Goal: Task Accomplishment & Management: Use online tool/utility

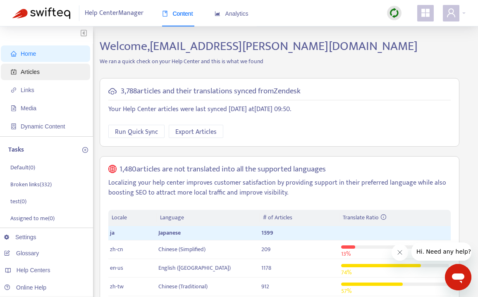
click at [55, 71] on span "Articles" at bounding box center [47, 72] width 73 height 17
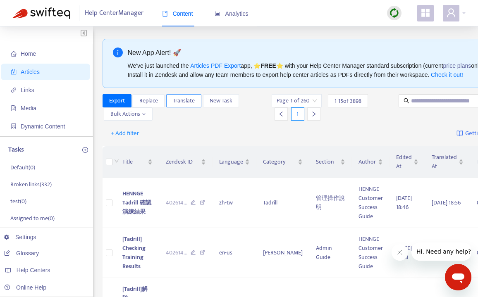
click at [188, 104] on span "Translate" at bounding box center [184, 100] width 22 height 9
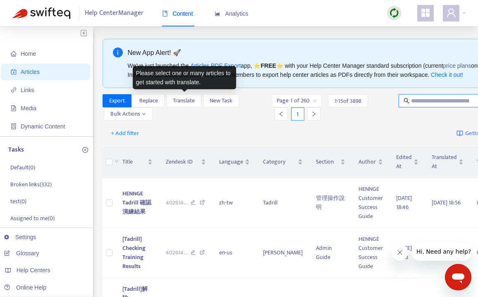
click at [423, 102] on input "text" at bounding box center [450, 100] width 79 height 9
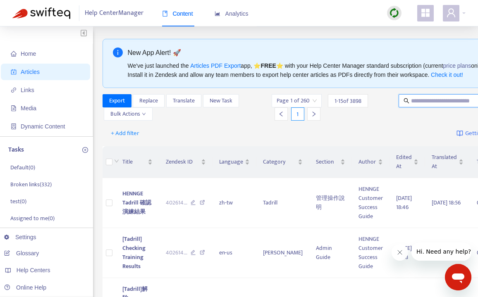
paste input "**********"
type input "**********"
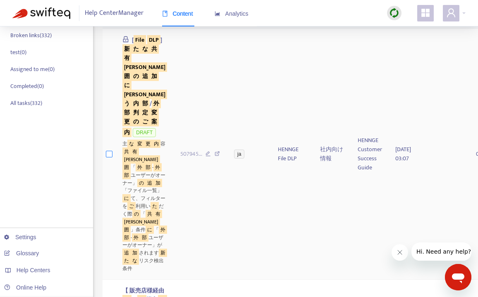
scroll to position [0, 0]
click at [110, 159] on label at bounding box center [109, 154] width 7 height 9
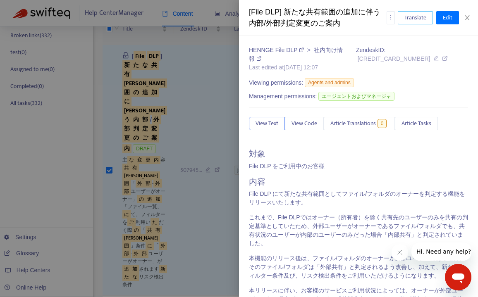
click at [427, 15] on button "Translate" at bounding box center [415, 17] width 35 height 13
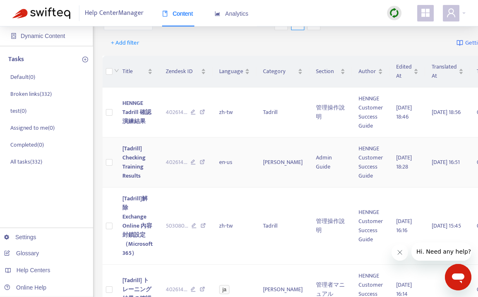
scroll to position [36, 0]
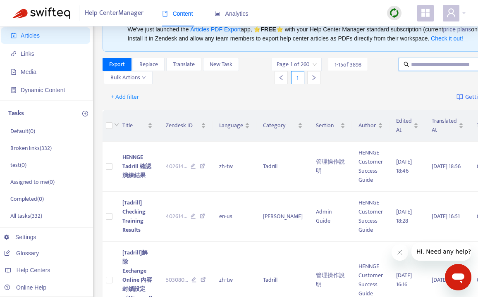
click at [411, 63] on input "text" at bounding box center [450, 64] width 79 height 9
paste input "**********"
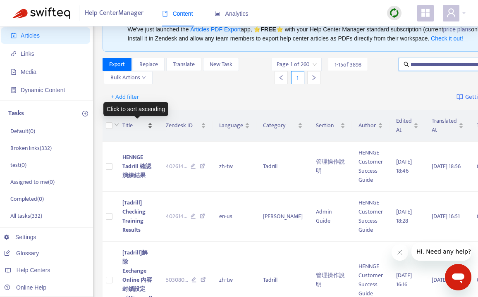
type input "**********"
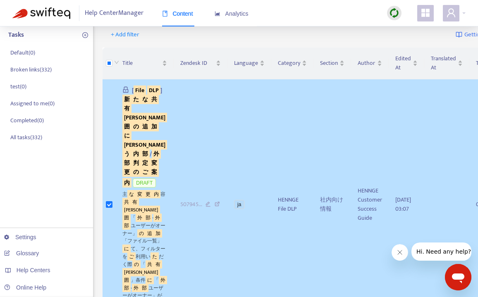
scroll to position [0, 0]
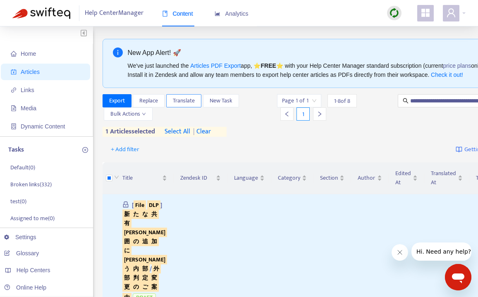
click at [189, 105] on span "Translate" at bounding box center [184, 100] width 22 height 9
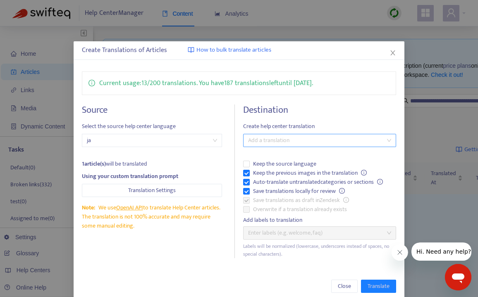
click at [363, 141] on div at bounding box center [315, 141] width 141 height 10
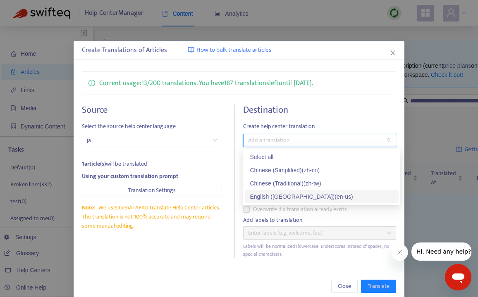
click at [314, 195] on div "English ([GEOGRAPHIC_DATA]) ( en-us )" at bounding box center [322, 196] width 144 height 9
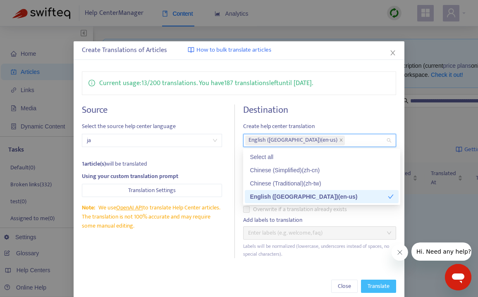
click at [380, 288] on span "Translate" at bounding box center [379, 286] width 22 height 9
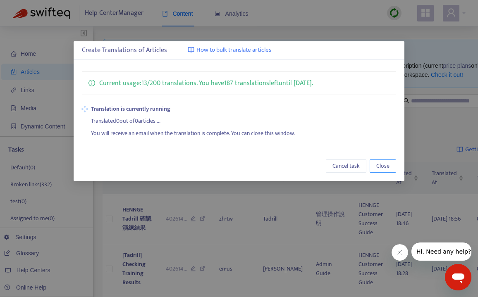
click at [381, 167] on span "Close" at bounding box center [382, 166] width 13 height 9
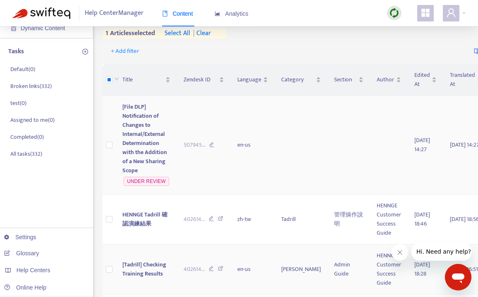
scroll to position [98, 0]
click at [151, 131] on span "[File DLP] Notification of Changes to Internal/External Determination with the …" at bounding box center [144, 139] width 45 height 73
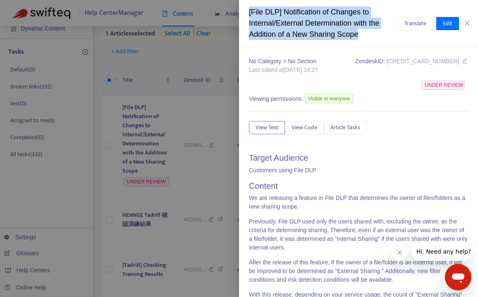
drag, startPoint x: 368, startPoint y: 34, endPoint x: 249, endPoint y: 10, distance: 121.1
click at [249, 10] on div "[File DLP] Notification of Changes to Internal/External Determination with the …" at bounding box center [323, 24] width 149 height 34
click at [468, 22] on icon "close" at bounding box center [467, 23] width 7 height 7
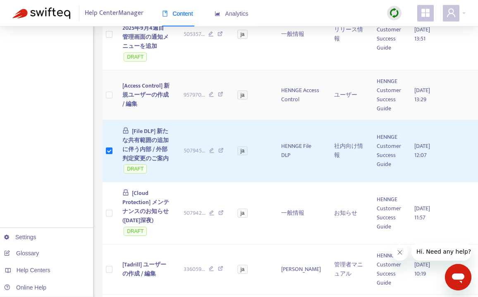
scroll to position [692, 0]
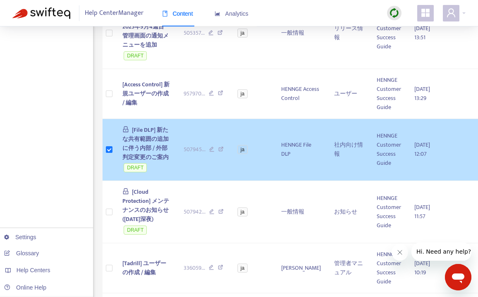
click at [137, 158] on span "[File DLP] 新たな共有範囲の追加に伴う内部 / 外部判定変更のご案内" at bounding box center [145, 143] width 46 height 37
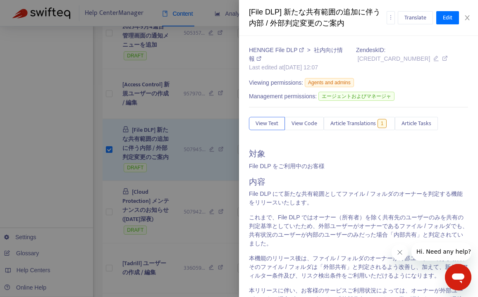
click at [329, 28] on div "[File DLP] 新たな共有範囲の追加に伴う内部 / 外部判定変更のご案内" at bounding box center [318, 18] width 138 height 22
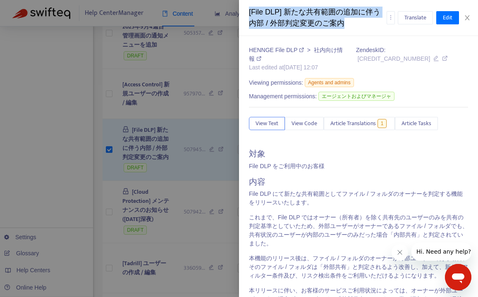
drag, startPoint x: 348, startPoint y: 27, endPoint x: 247, endPoint y: 16, distance: 101.6
click at [247, 16] on div "[File DLP] 新たな共有範囲の追加に伴う内部 / 外部判定変更のご案内 Translate Edit" at bounding box center [358, 18] width 239 height 36
copy div "[File DLP] 新たな共有範囲の追加に伴う内部 / 外部判定変更のご案内"
click at [360, 127] on span "Article Translations" at bounding box center [354, 123] width 46 height 9
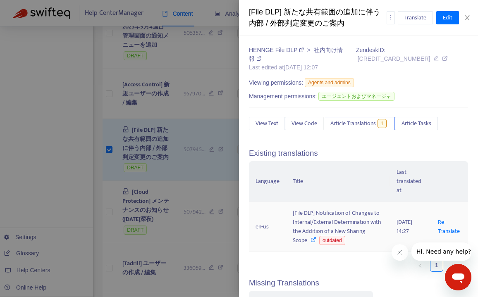
click at [319, 231] on div "[File DLP] Notification of Changes to Internal/External Determination with the …" at bounding box center [338, 227] width 91 height 36
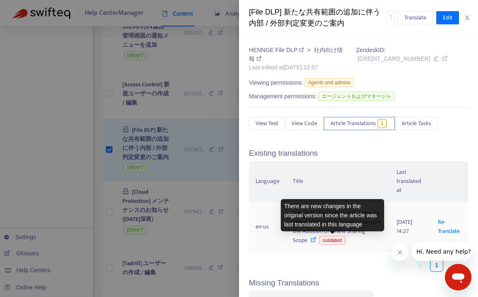
click at [351, 227] on div "There are new changes in the original version since the article was last transl…" at bounding box center [332, 215] width 103 height 32
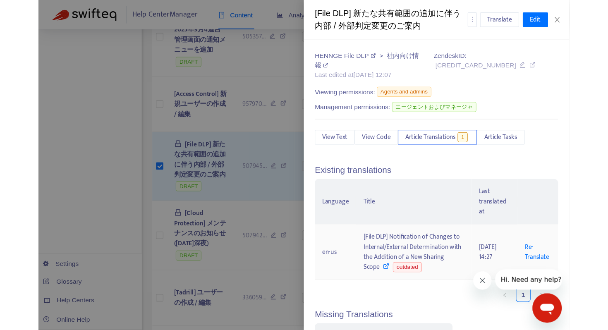
scroll to position [122, 0]
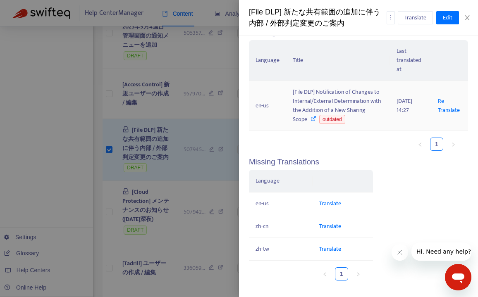
click at [264, 106] on td "en-us" at bounding box center [267, 106] width 37 height 50
click at [313, 120] on icon at bounding box center [314, 119] width 6 height 6
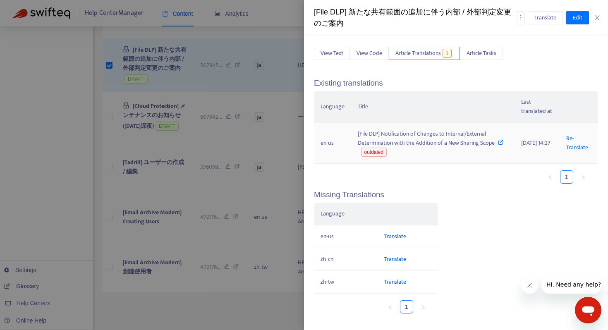
scroll to position [62, 0]
